Goal: Task Accomplishment & Management: Complete application form

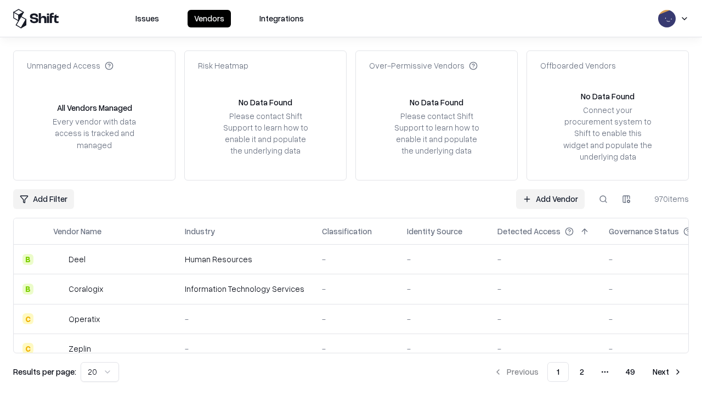
click at [550, 199] on link "Add Vendor" at bounding box center [550, 199] width 69 height 20
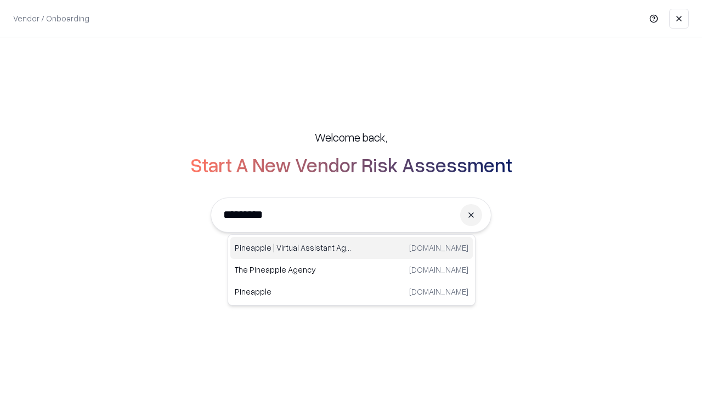
click at [352, 248] on div "Pineapple | Virtual Assistant Agency [DOMAIN_NAME]" at bounding box center [351, 248] width 243 height 22
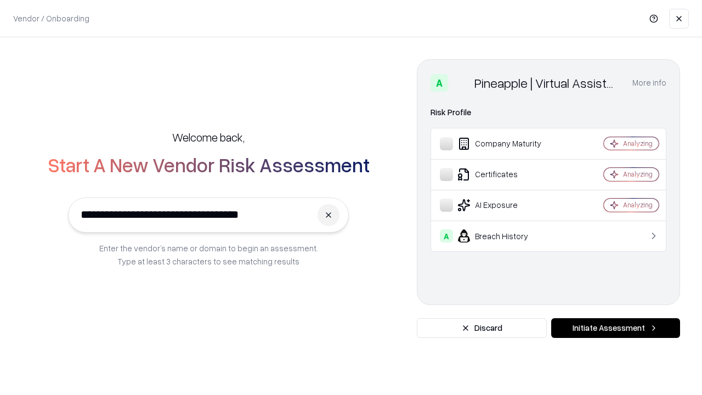
type input "**********"
click at [616, 328] on button "Initiate Assessment" at bounding box center [616, 328] width 129 height 20
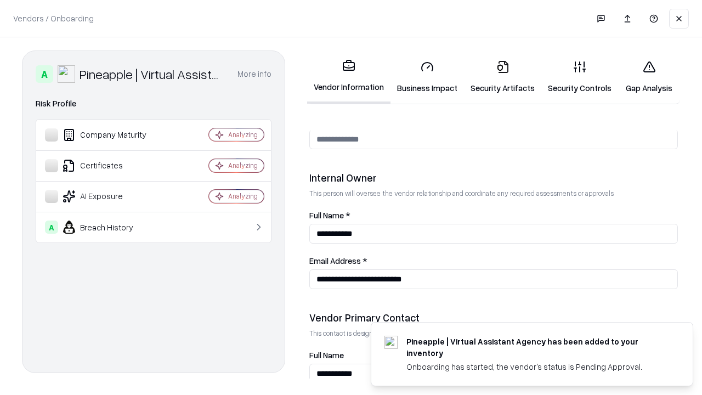
scroll to position [569, 0]
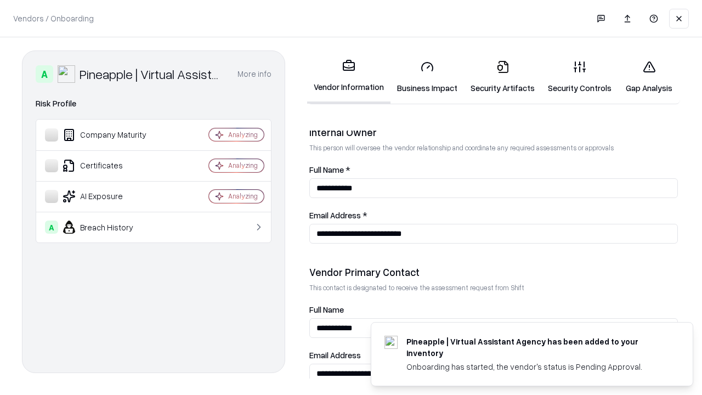
click at [428, 77] on link "Business Impact" at bounding box center [428, 77] width 74 height 51
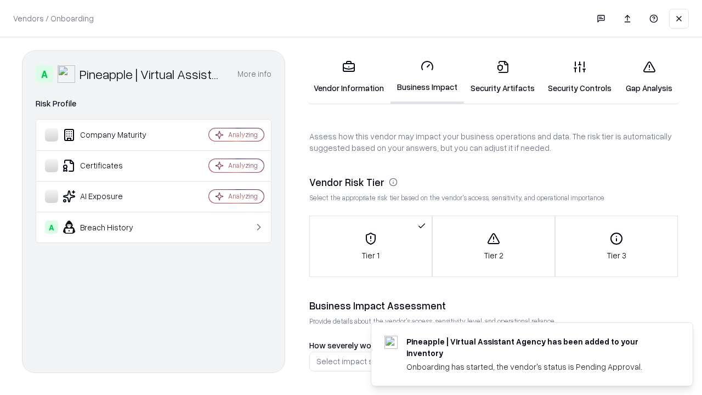
click at [503, 77] on link "Security Artifacts" at bounding box center [502, 77] width 77 height 51
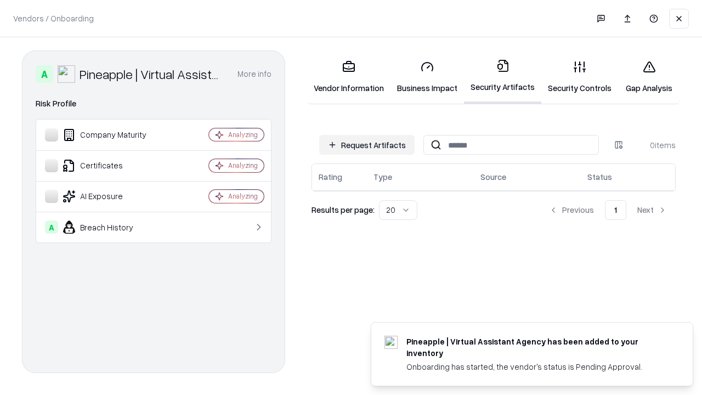
click at [367, 145] on button "Request Artifacts" at bounding box center [366, 145] width 95 height 20
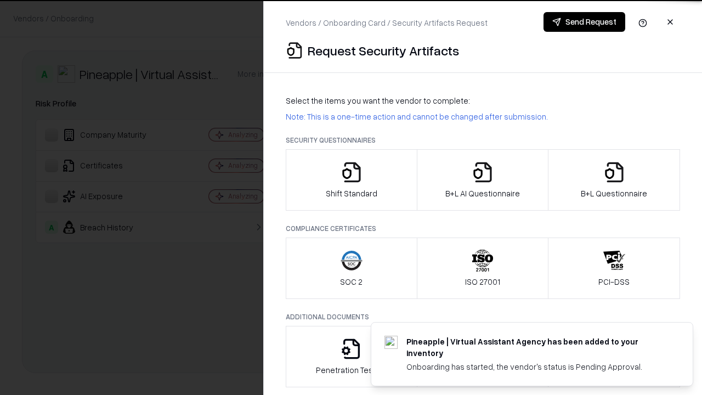
click at [351, 180] on icon "button" at bounding box center [352, 172] width 22 height 22
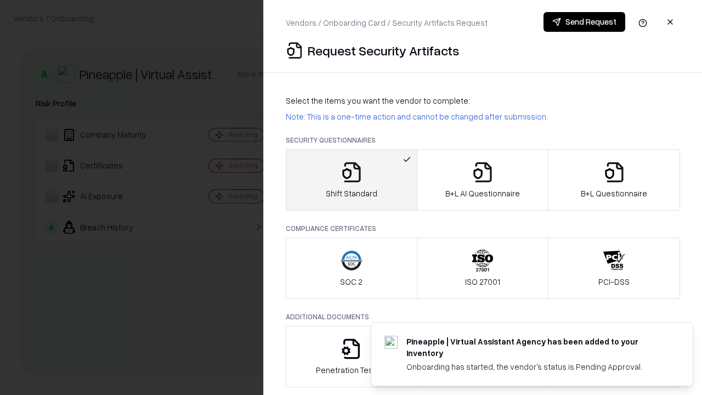
click at [584, 22] on button "Send Request" at bounding box center [585, 22] width 82 height 20
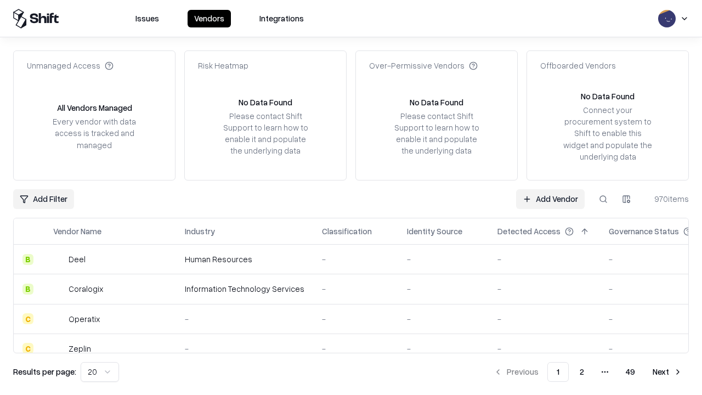
click at [604, 199] on button at bounding box center [604, 199] width 20 height 20
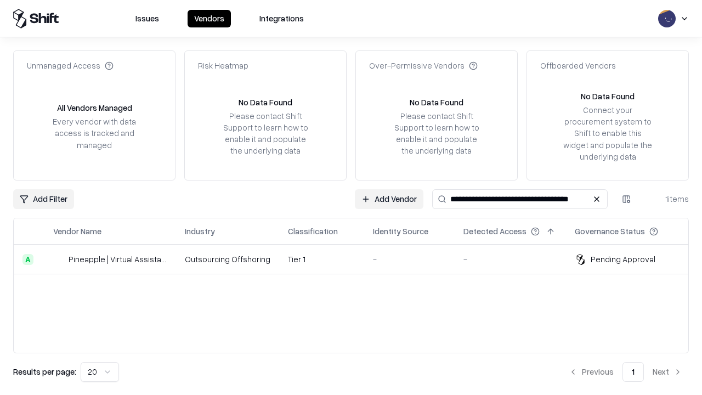
type input "**********"
click at [358, 259] on td "Tier 1" at bounding box center [321, 260] width 85 height 30
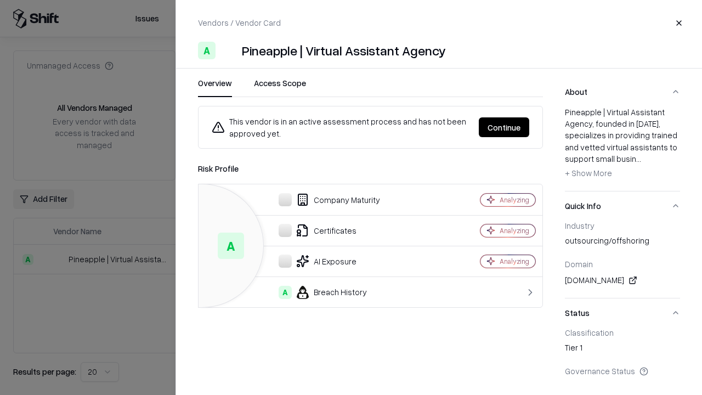
click at [504, 127] on button "Continue" at bounding box center [504, 127] width 50 height 20
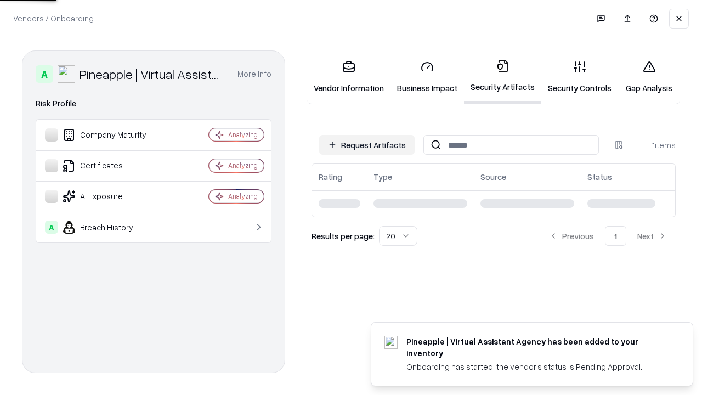
click at [580, 77] on link "Security Controls" at bounding box center [580, 77] width 77 height 51
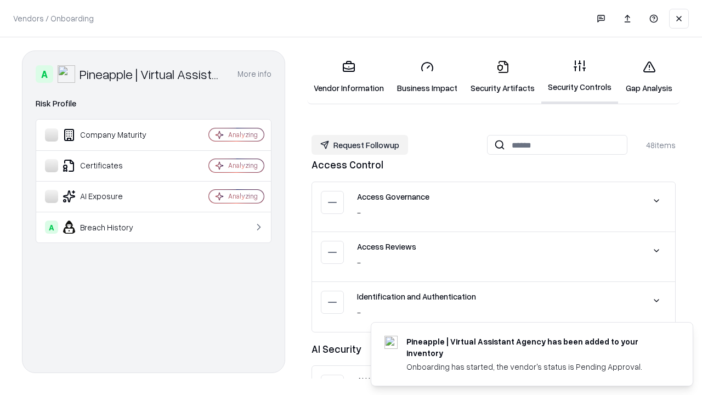
click at [360, 144] on button "Request Followup" at bounding box center [360, 145] width 97 height 20
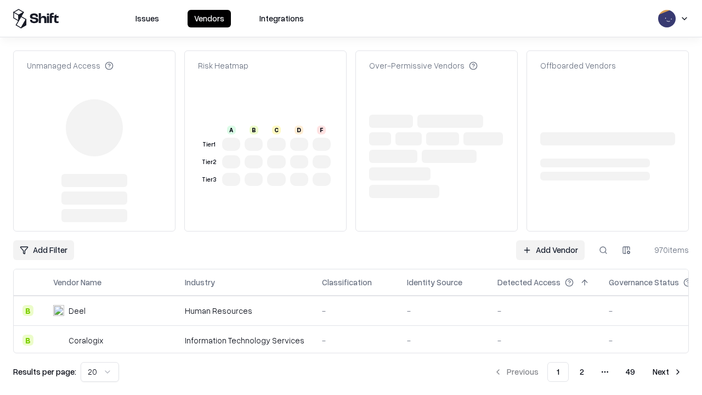
click at [550, 240] on link "Add Vendor" at bounding box center [550, 250] width 69 height 20
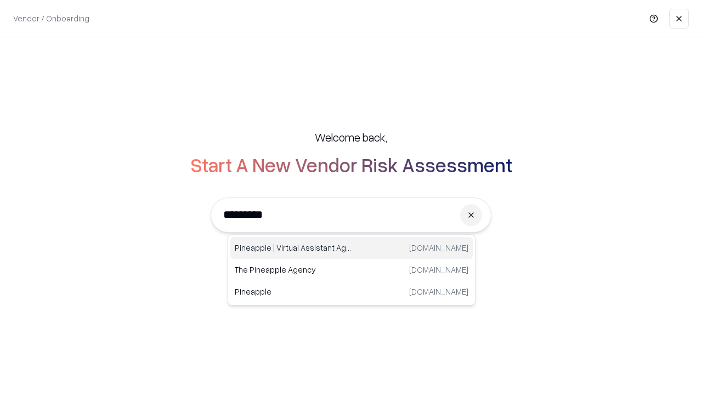
click at [352, 248] on div "Pineapple | Virtual Assistant Agency [DOMAIN_NAME]" at bounding box center [351, 248] width 243 height 22
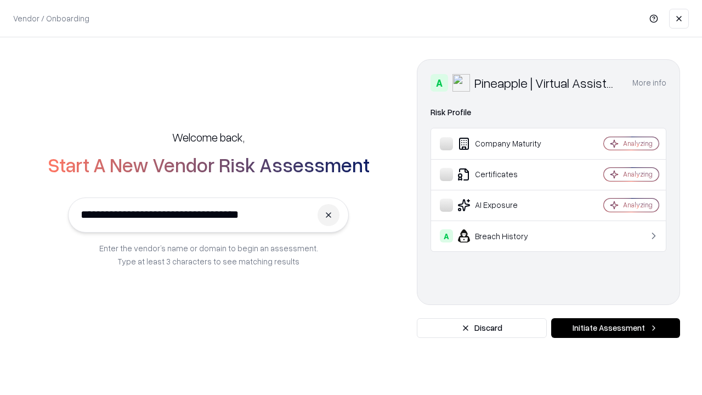
type input "**********"
click at [616, 328] on button "Initiate Assessment" at bounding box center [616, 328] width 129 height 20
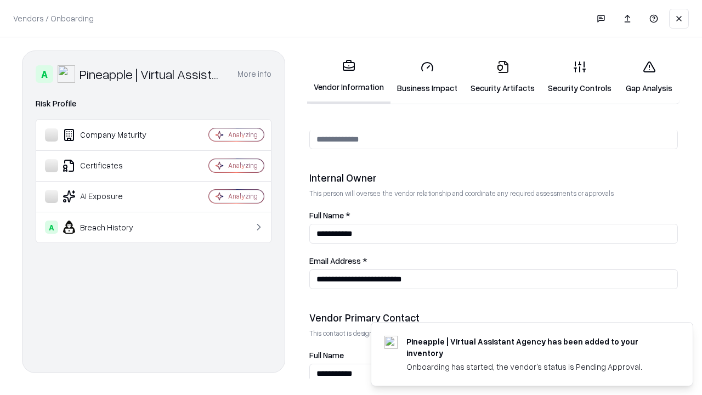
scroll to position [569, 0]
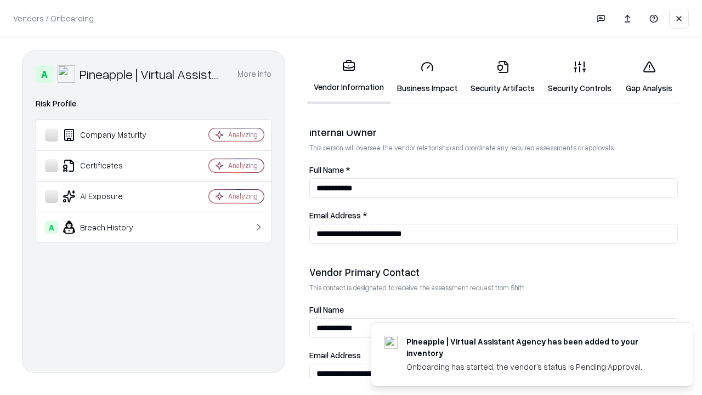
click at [649, 77] on link "Gap Analysis" at bounding box center [650, 77] width 62 height 51
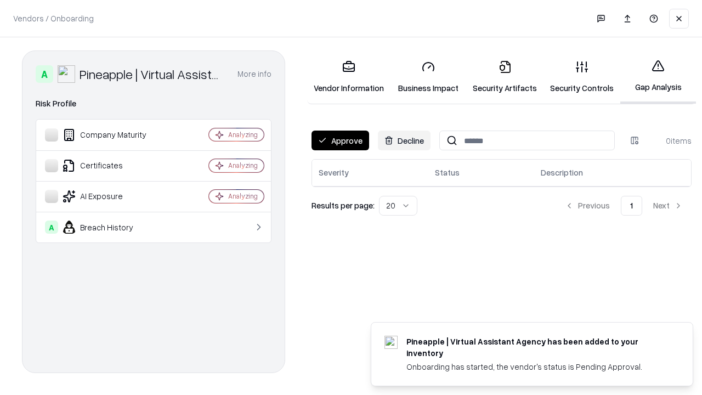
click at [340, 140] on button "Approve" at bounding box center [341, 141] width 58 height 20
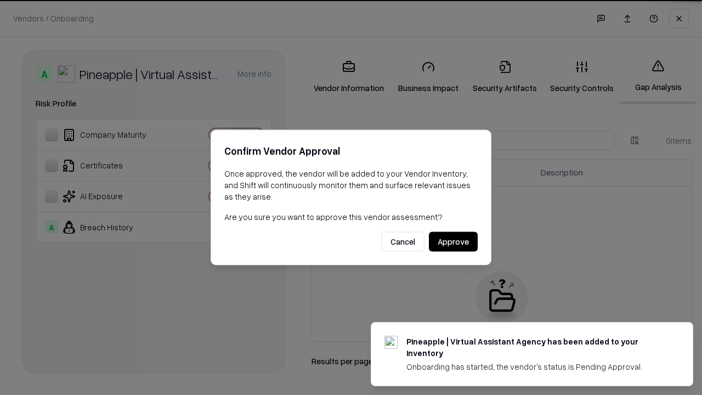
click at [453, 241] on button "Approve" at bounding box center [453, 242] width 49 height 20
